Goal: Task Accomplishment & Management: Manage account settings

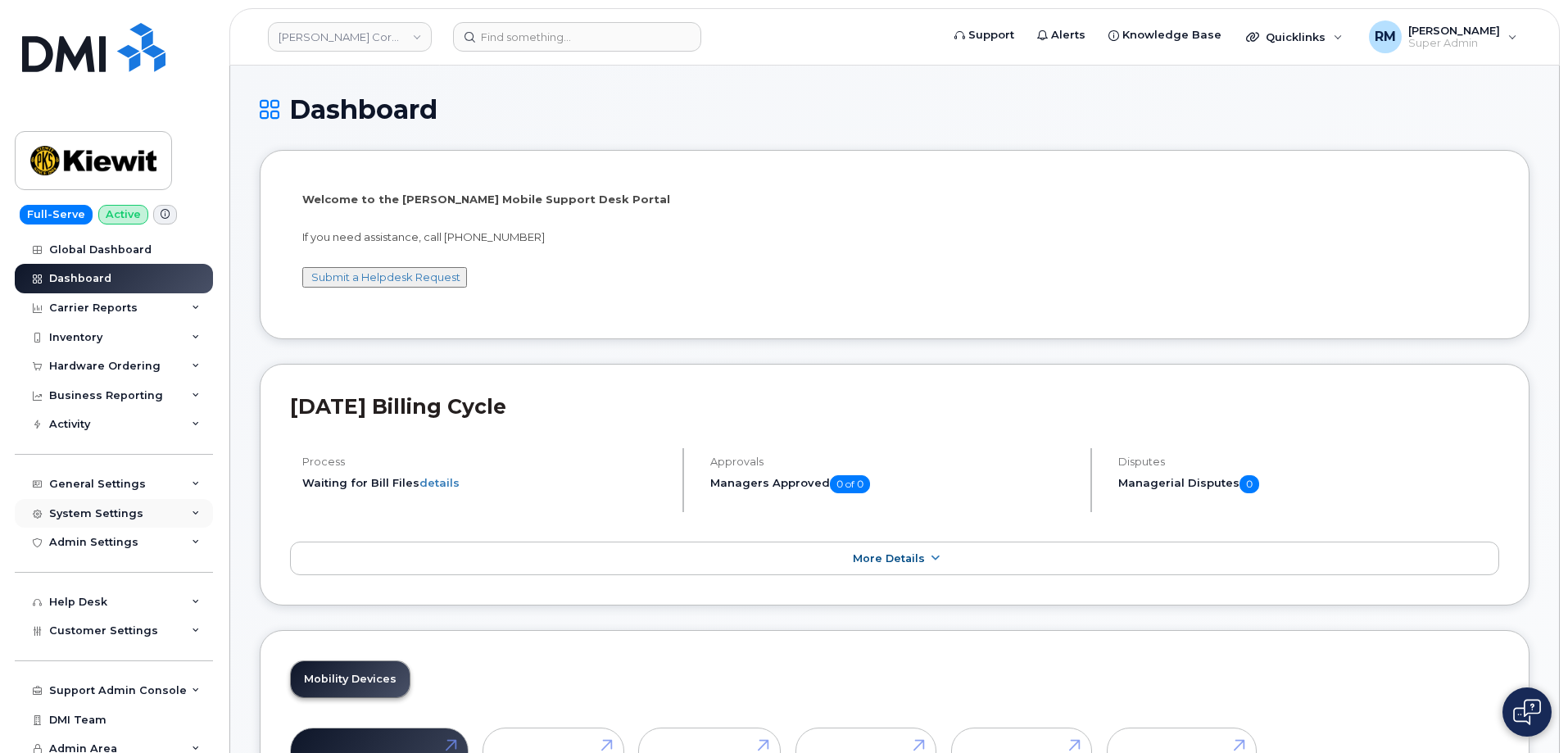
click at [162, 511] on div "System Settings" at bounding box center [114, 514] width 198 height 30
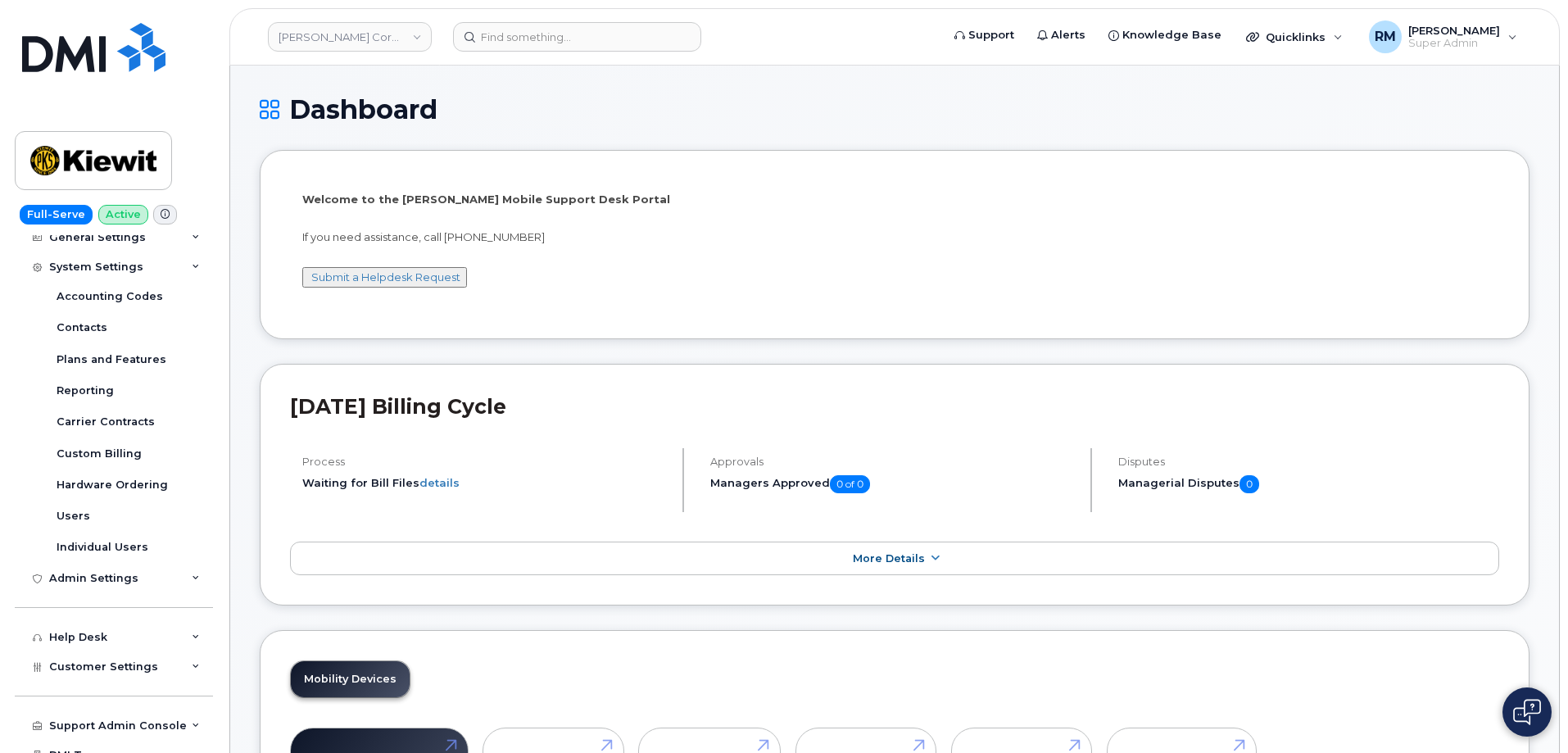
scroll to position [292, 0]
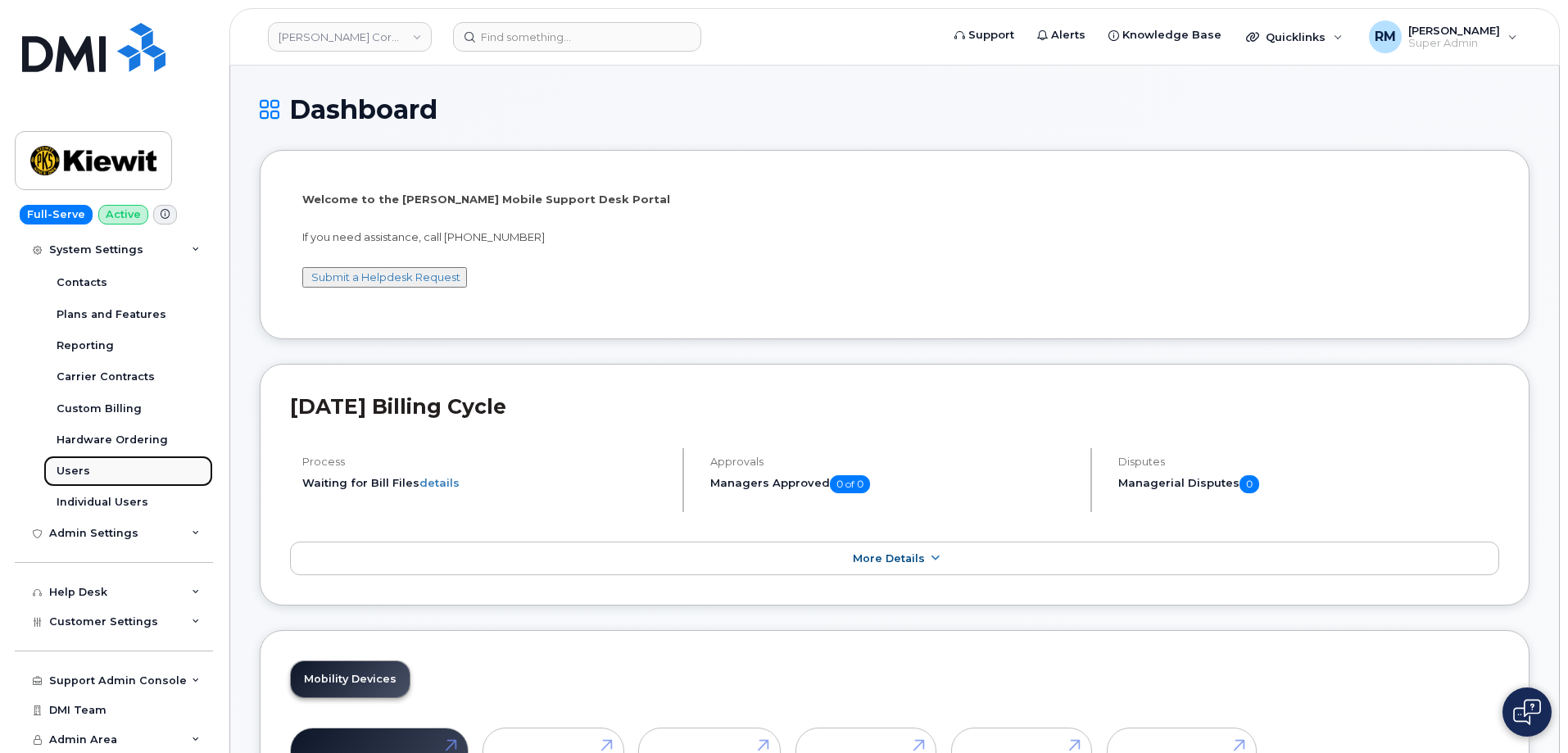
click at [71, 469] on div "Users" at bounding box center [73, 471] width 33 height 15
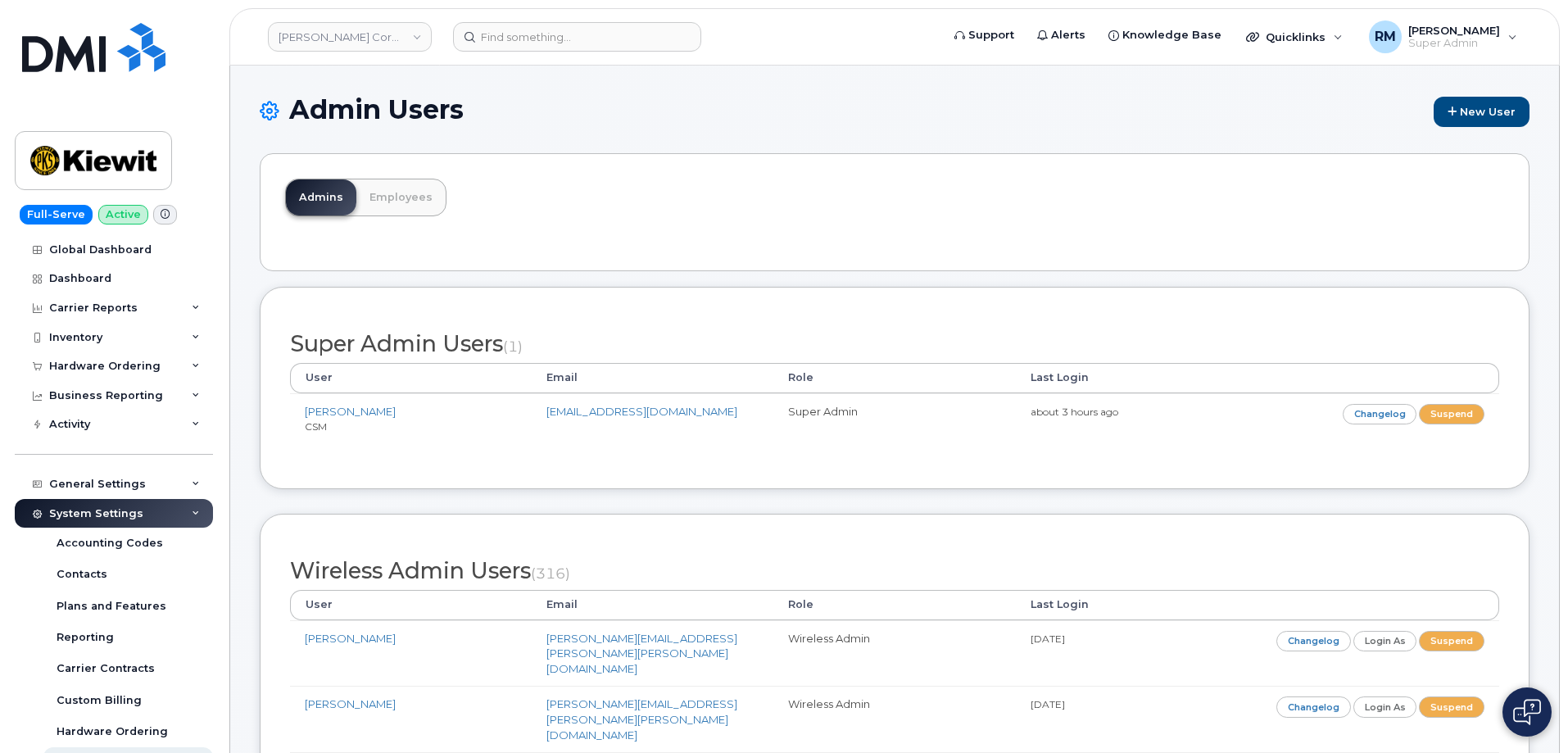
scroll to position [518, 0]
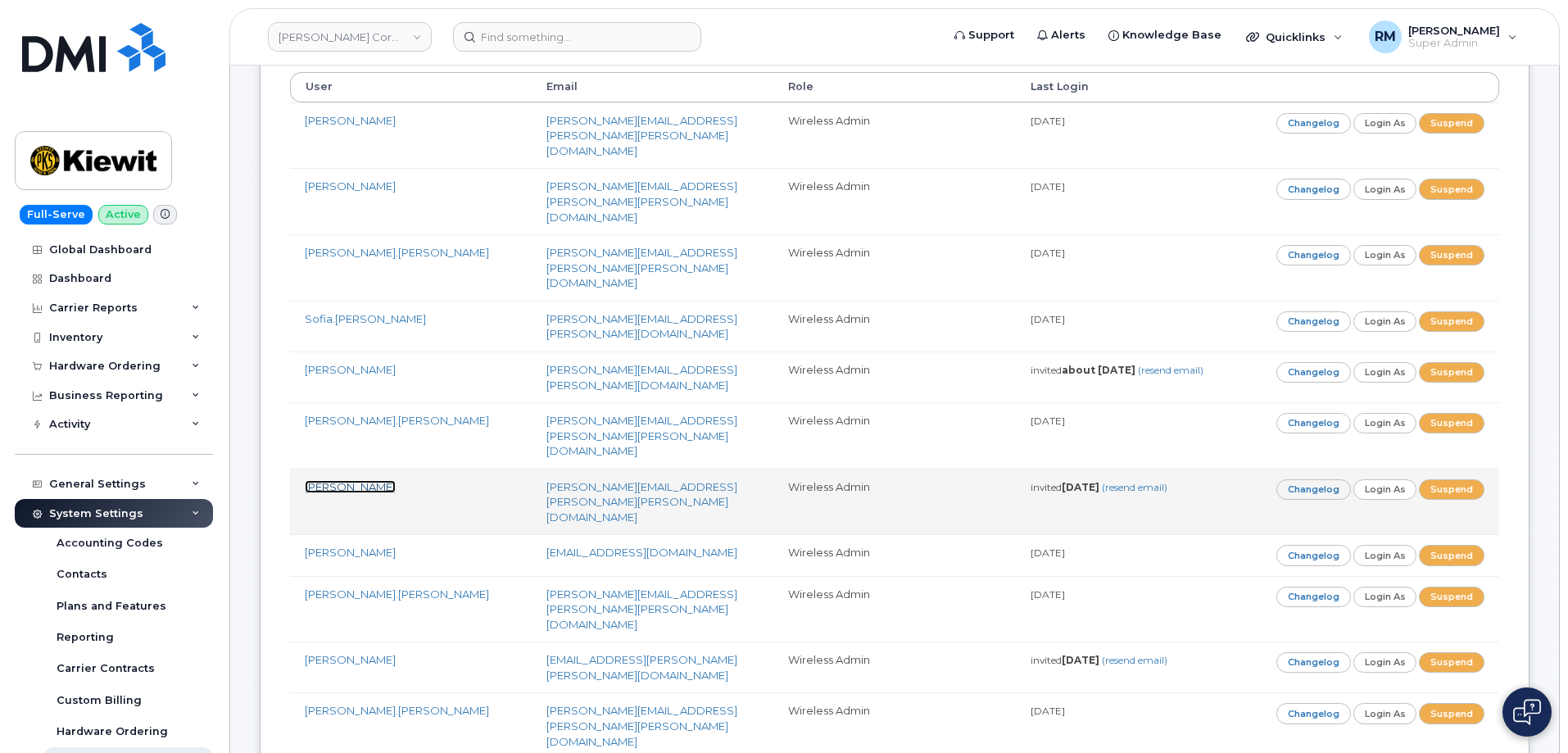
click at [335, 480] on link "[PERSON_NAME]" at bounding box center [350, 486] width 91 height 13
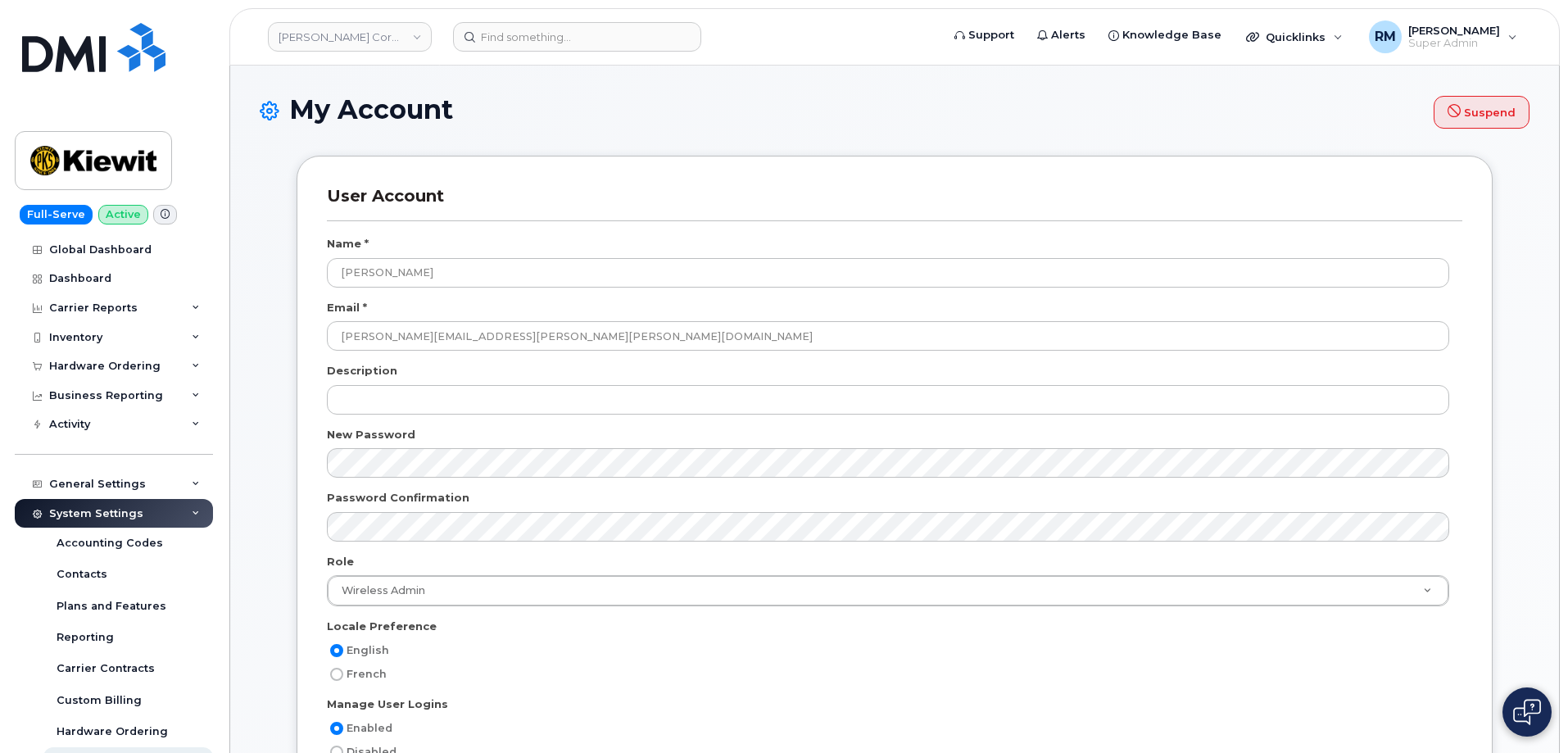
select select
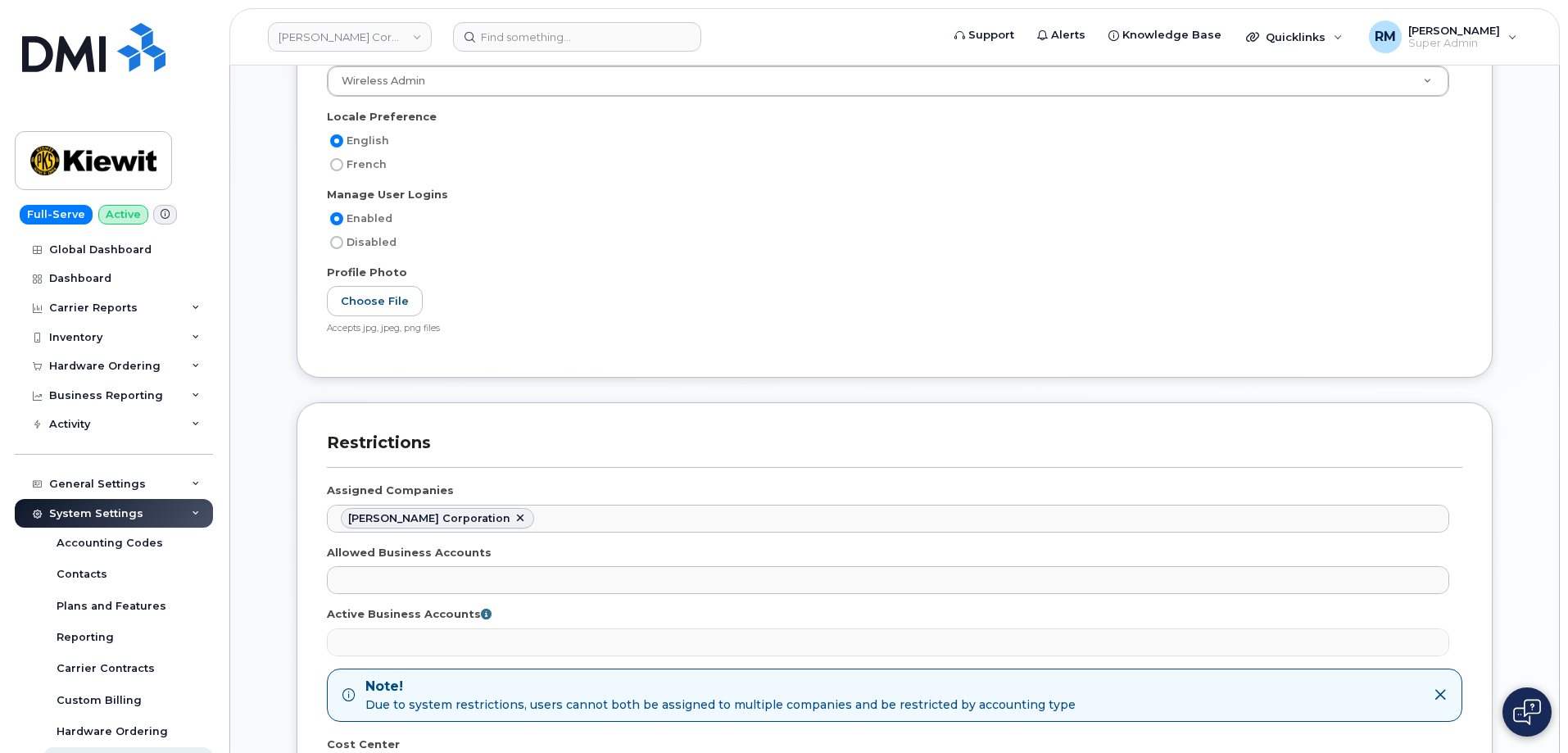
scroll to position [738, 0]
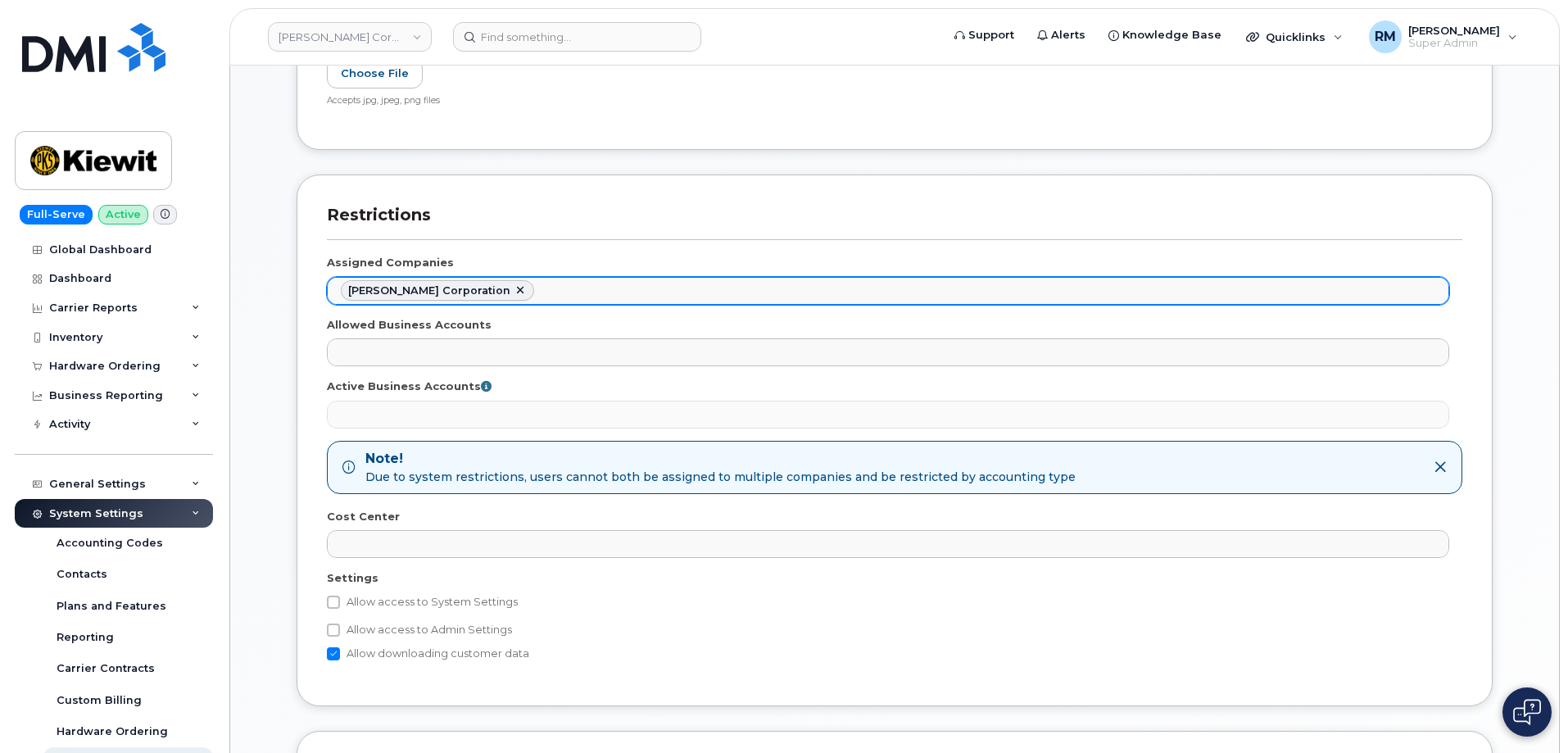
click at [542, 294] on ul "[PERSON_NAME] Corporation" at bounding box center [887, 292] width 1121 height 26
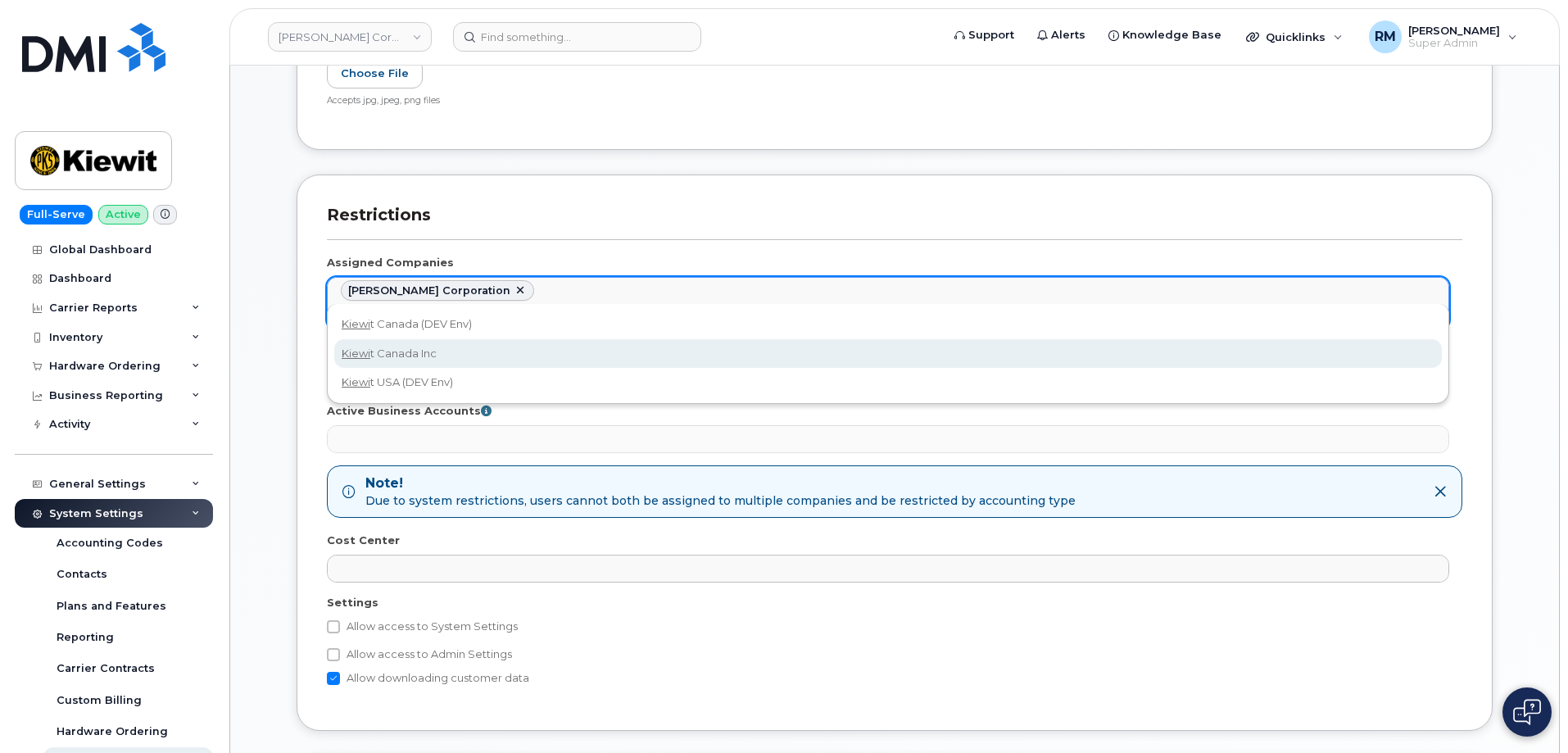
type input "kiewi"
select select "bede8970-c835-4207-9a31-7bf5df501bb7"
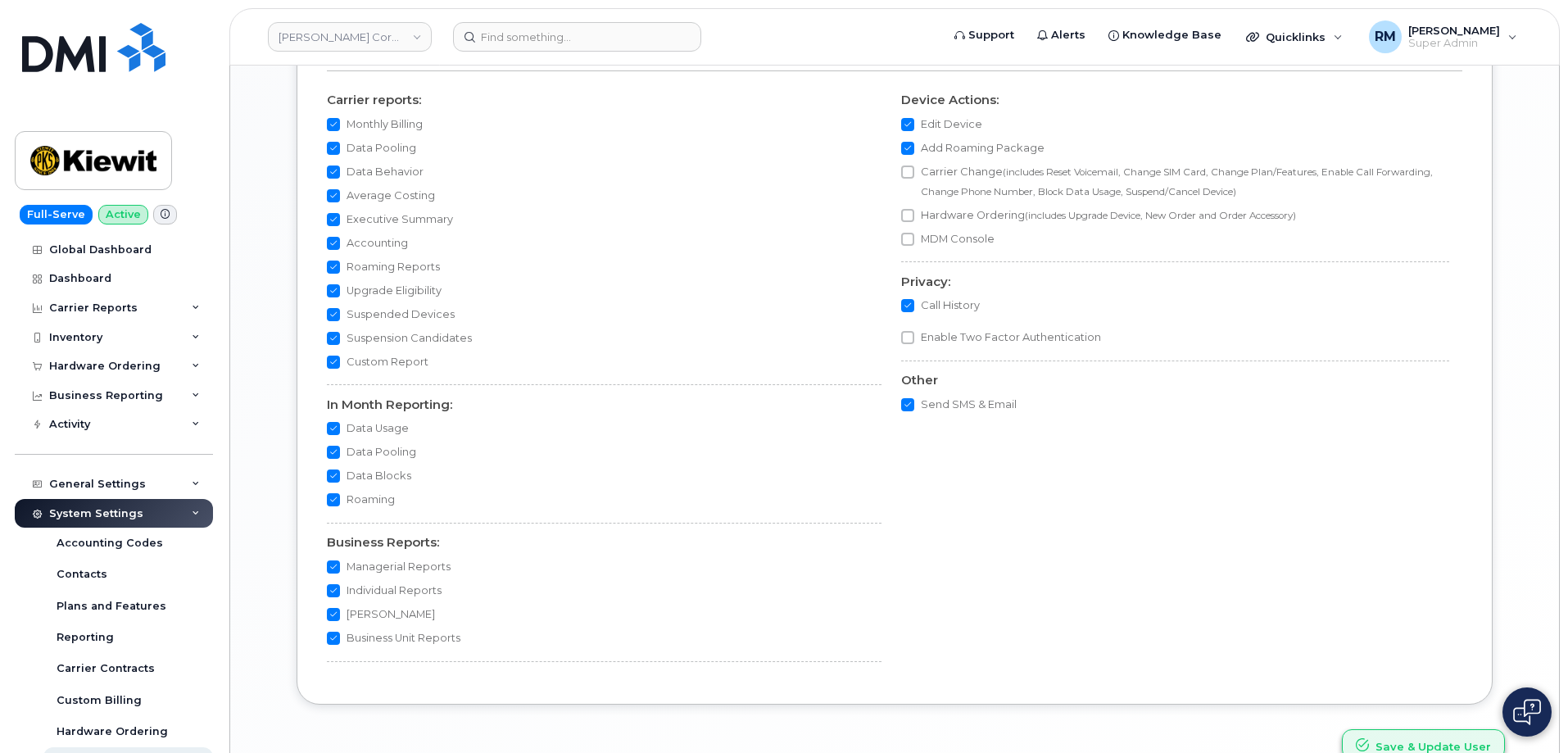
scroll to position [1552, 0]
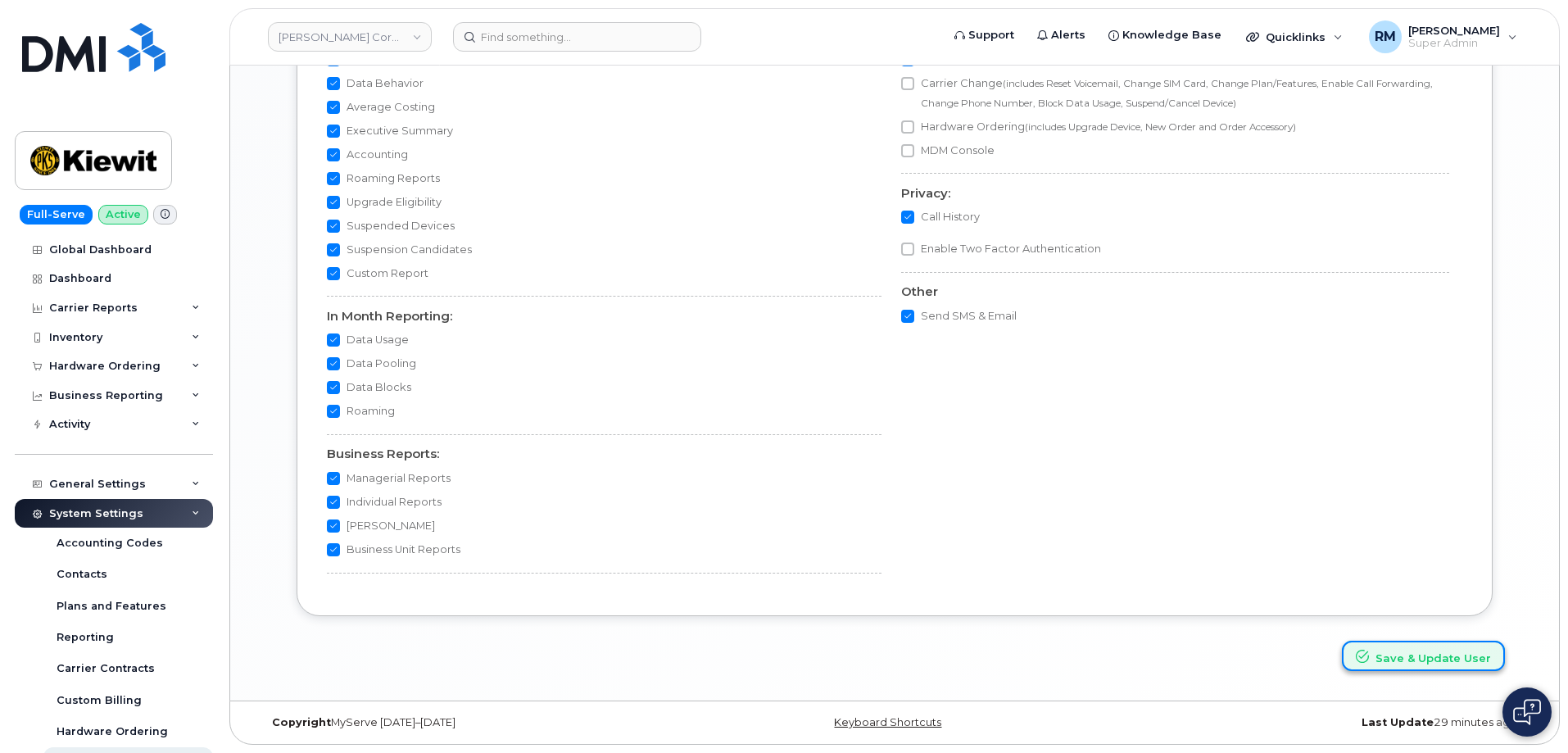
click at [1411, 651] on button "Save & Update User" at bounding box center [1424, 656] width 163 height 30
